Goal: Find specific page/section: Find specific page/section

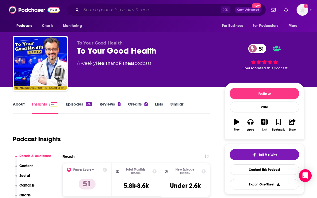
click at [100, 12] on input "Search podcasts, credits, & more..." at bounding box center [151, 10] width 140 height 9
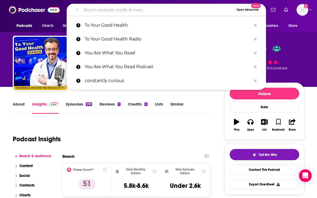
paste input "The [PERSON_NAME] Wellbeing Show"
type input "The [PERSON_NAME] Wellbeing Show"
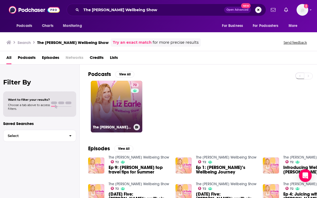
click at [123, 98] on link "72 The [PERSON_NAME] Wellbeing Show" at bounding box center [117, 107] width 52 height 52
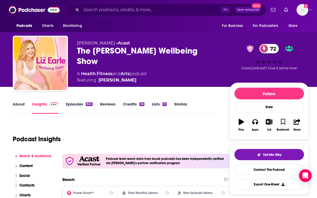
scroll to position [105, 0]
